Goal: Find specific page/section: Find specific page/section

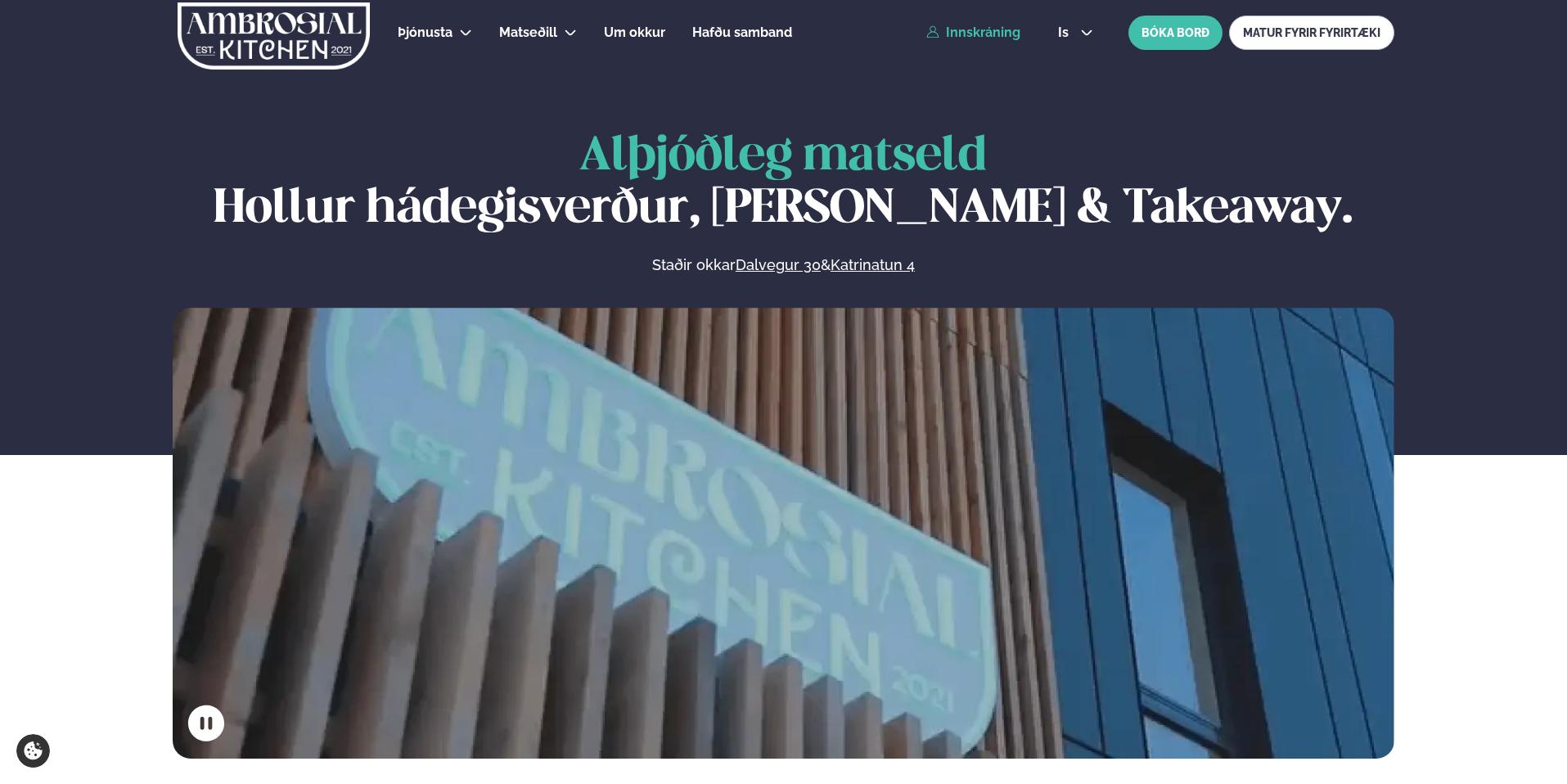
click at [983, 25] on link "Innskráning" at bounding box center [974, 32] width 94 height 15
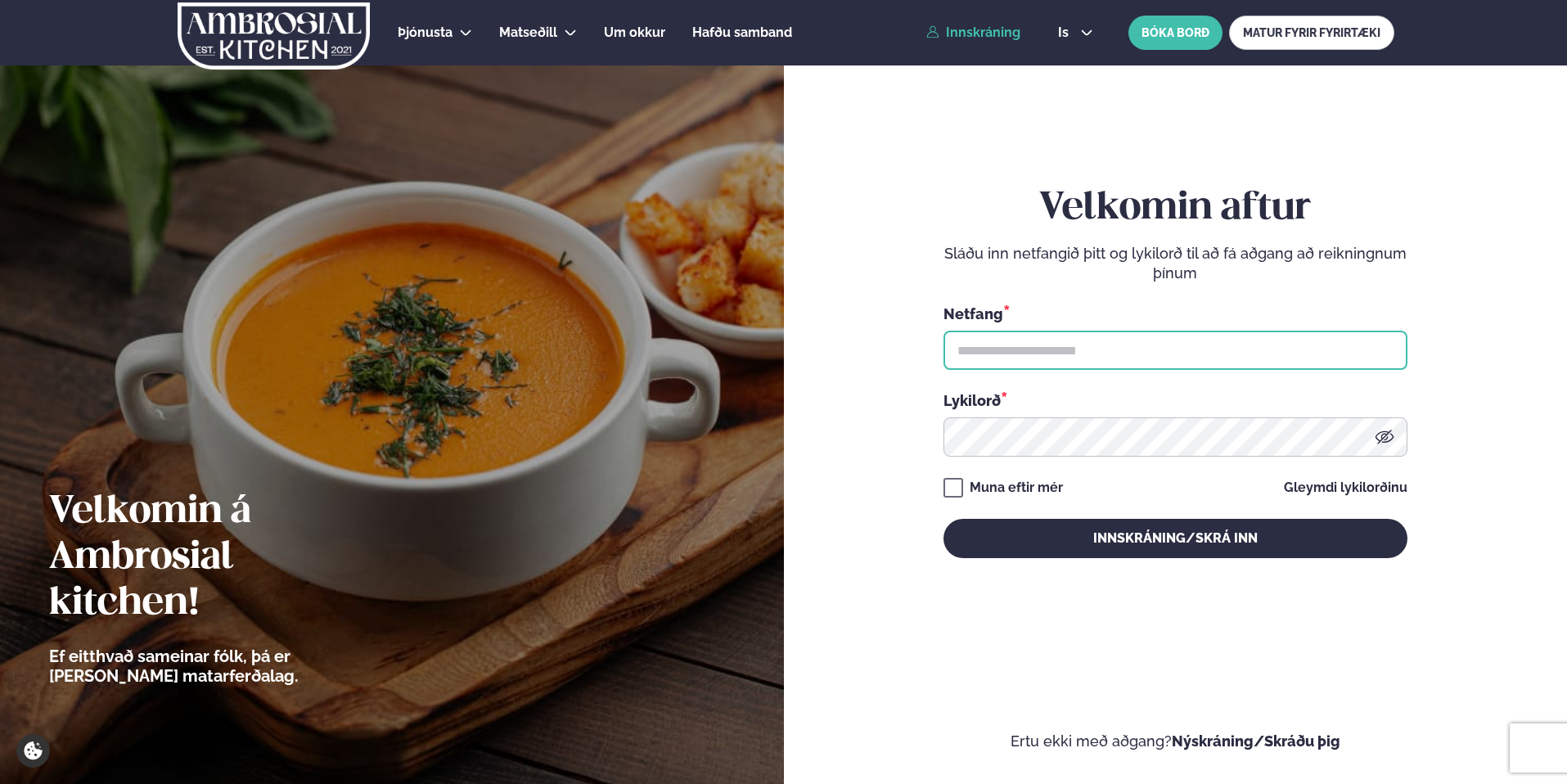
type input "**********"
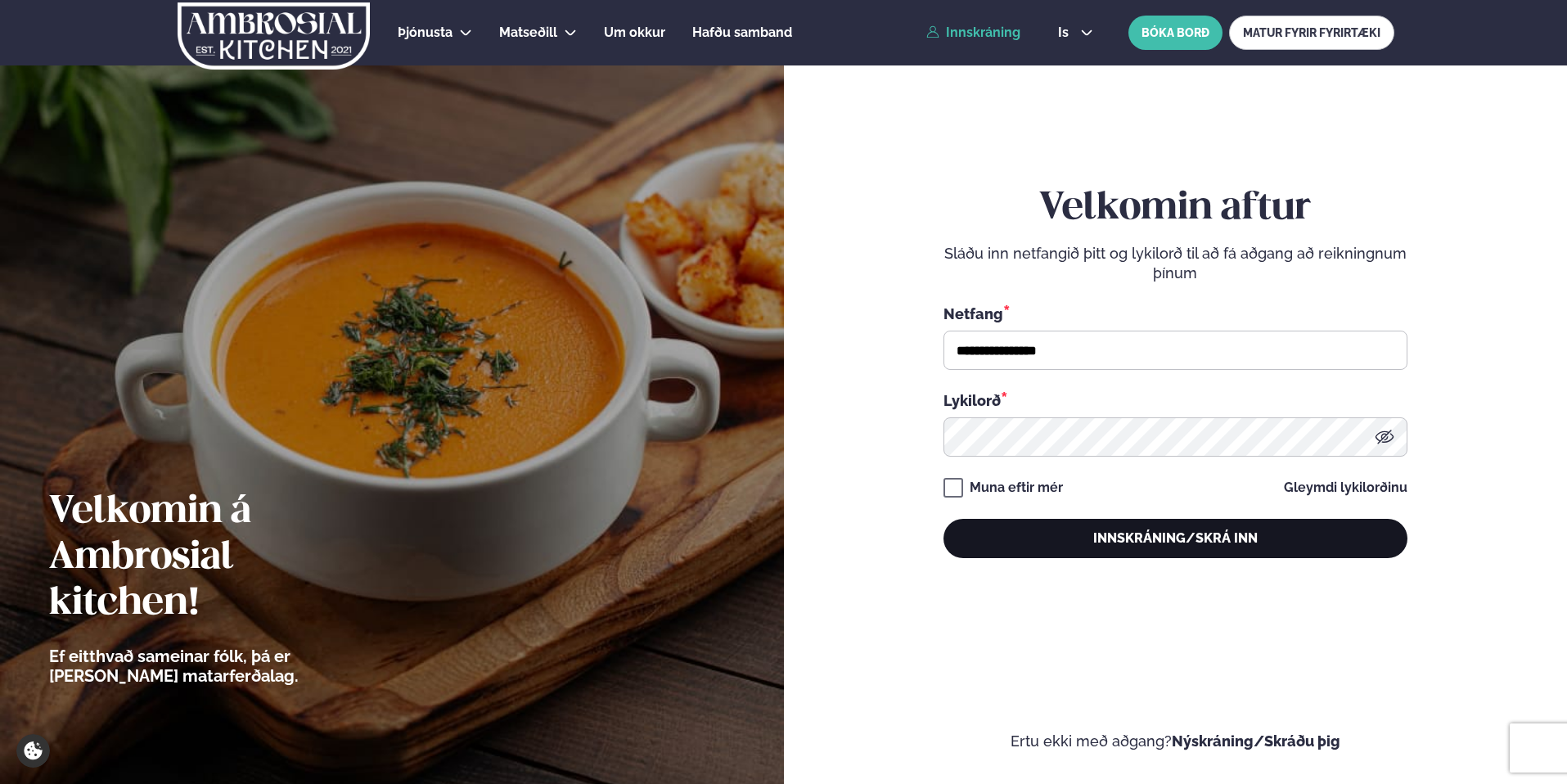
click at [1079, 535] on button "Innskráning/Skrá inn" at bounding box center [1176, 538] width 464 height 39
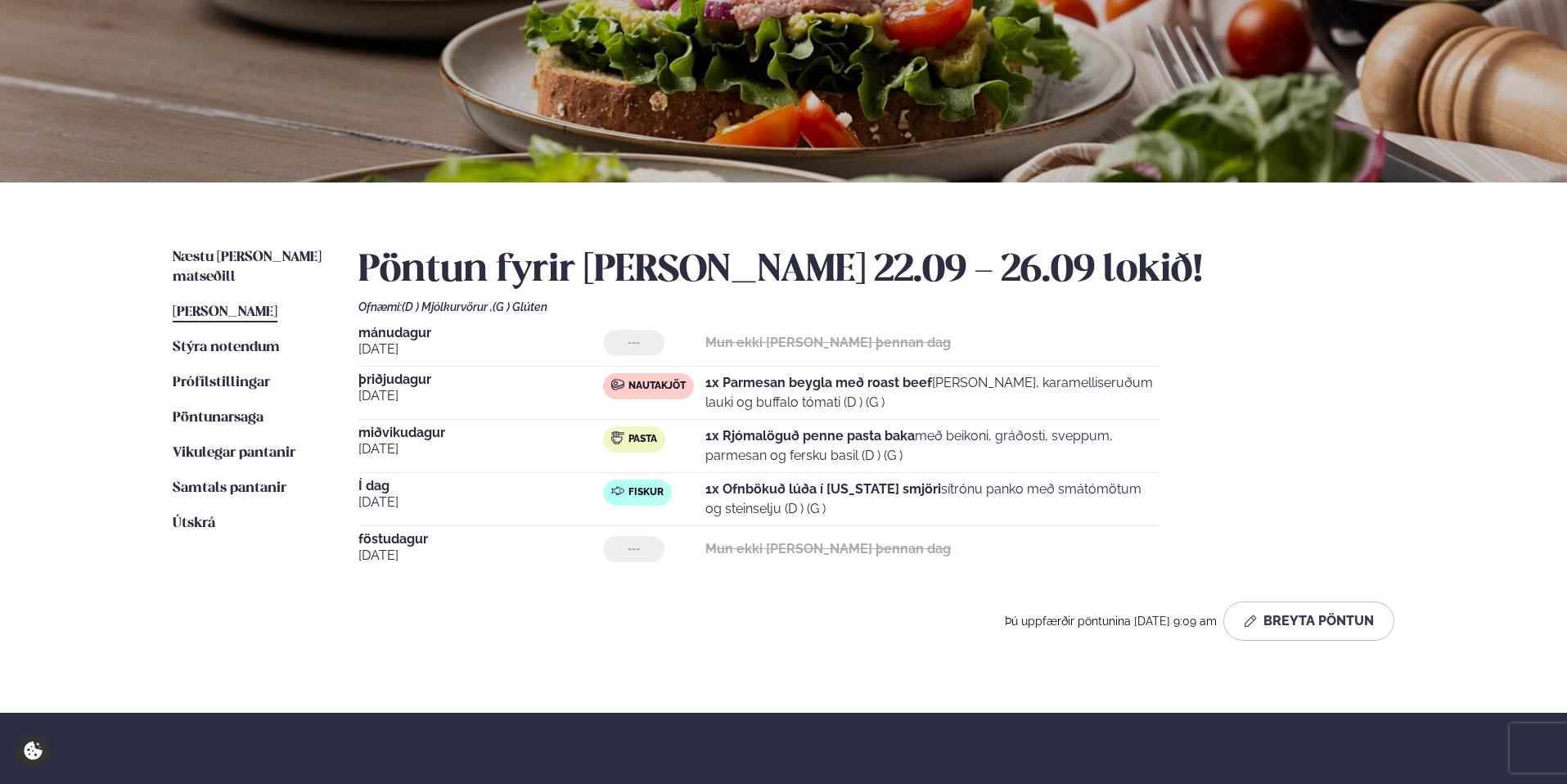
scroll to position [178, 0]
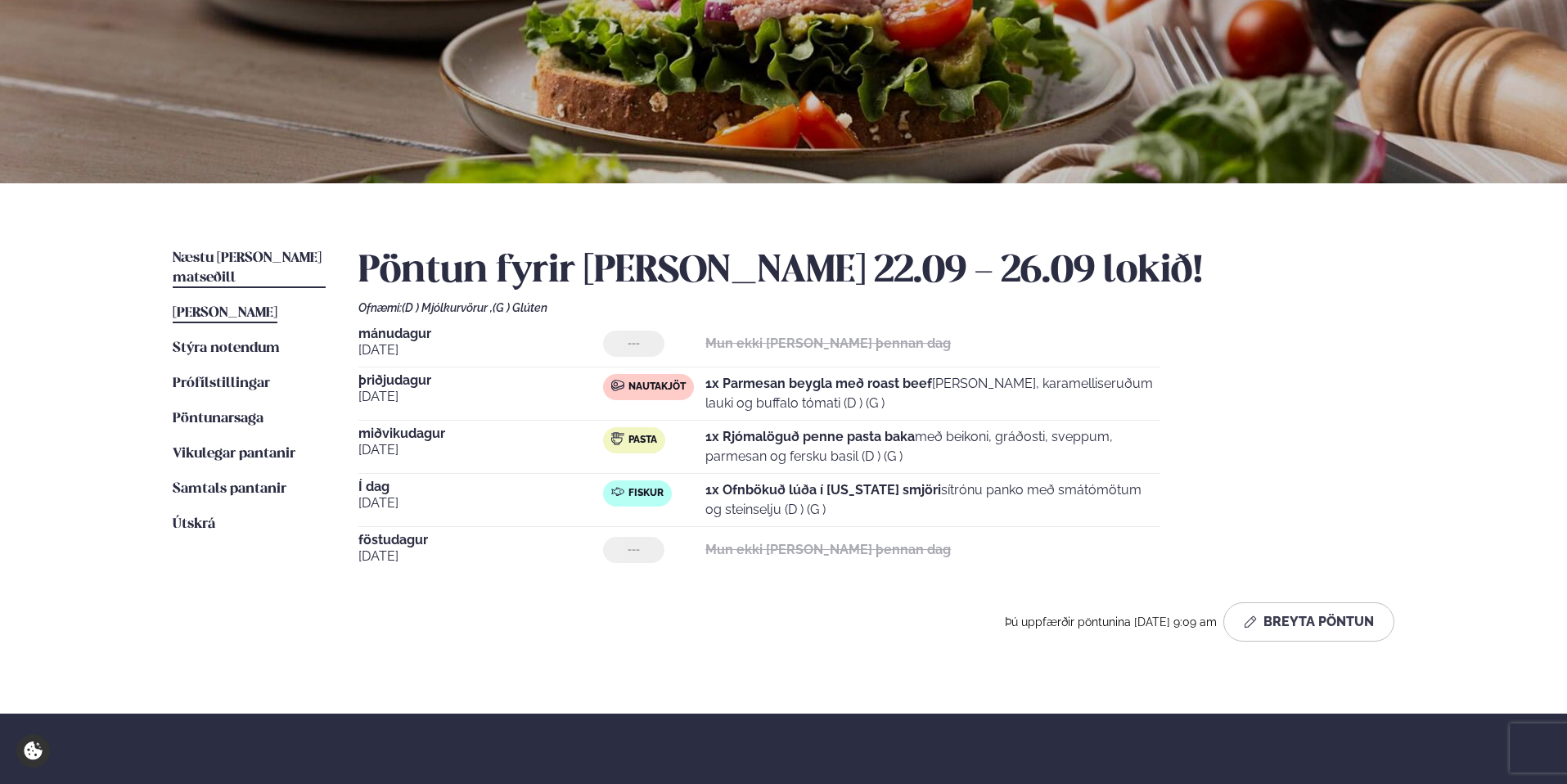
click at [232, 252] on span "Næstu [PERSON_NAME] matseðill" at bounding box center [247, 268] width 149 height 33
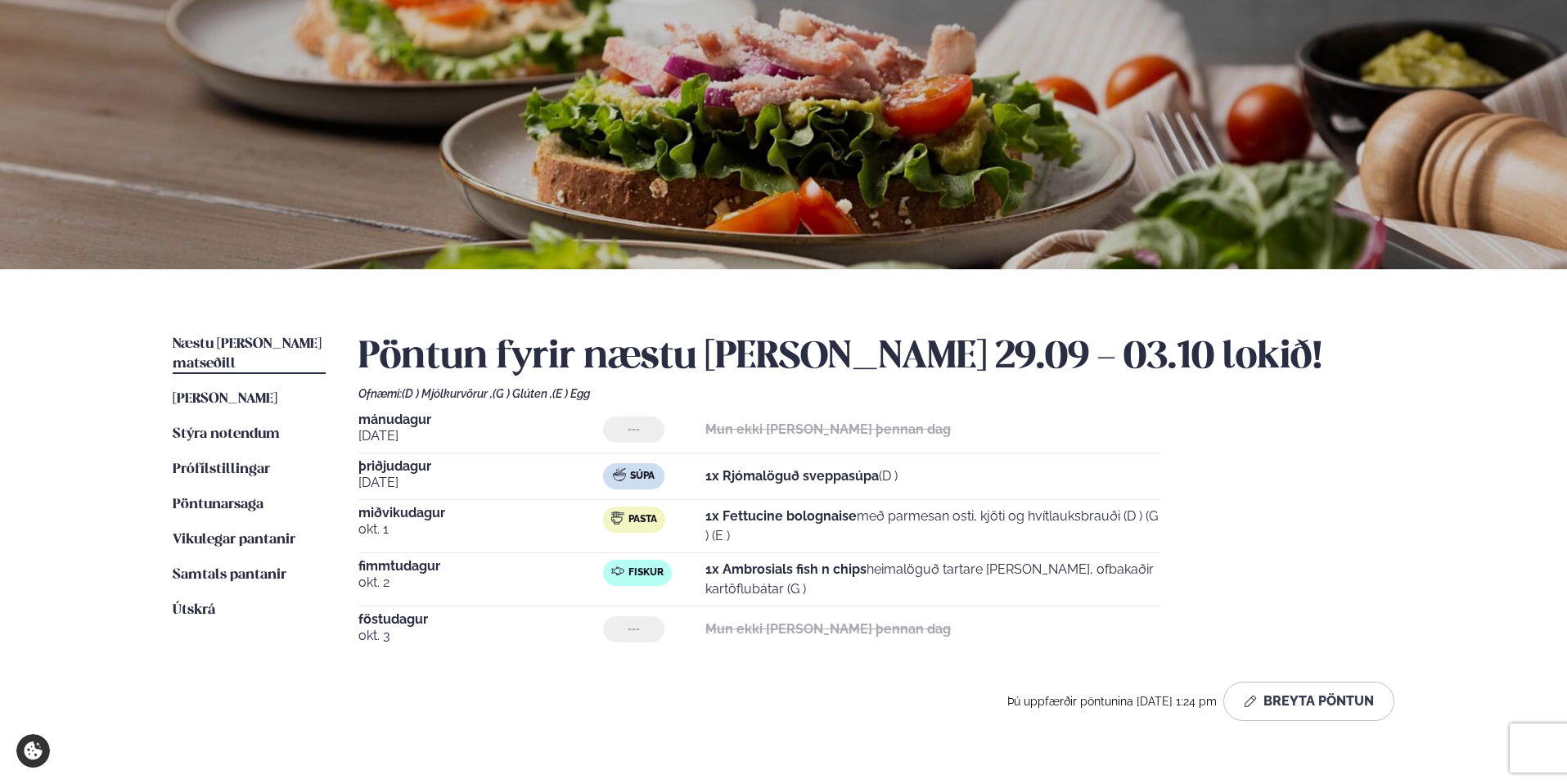
scroll to position [93, 0]
click at [235, 391] on span "[PERSON_NAME]" at bounding box center [225, 398] width 105 height 14
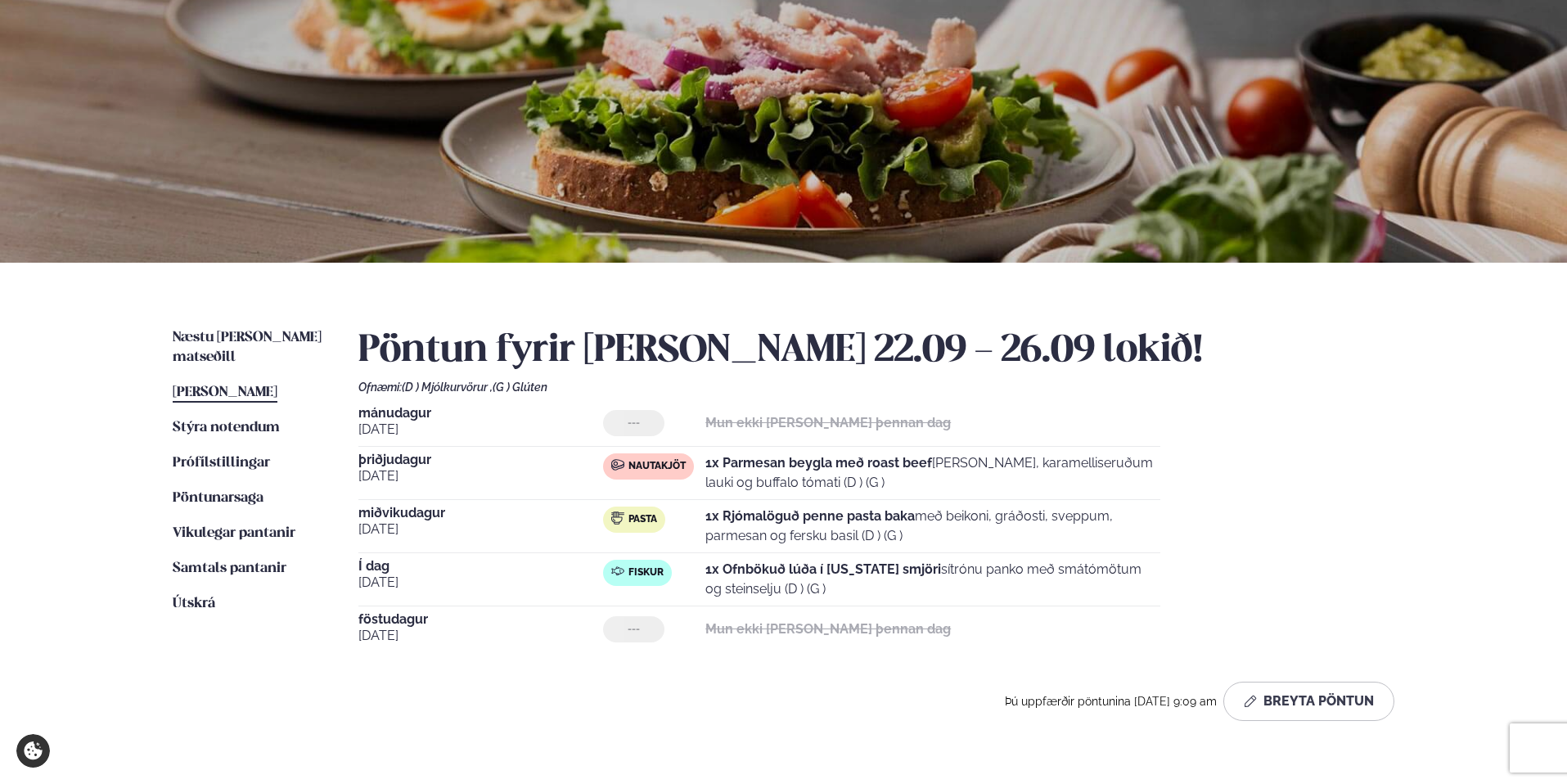
scroll to position [112, 0]
